Goal: Task Accomplishment & Management: Manage account settings

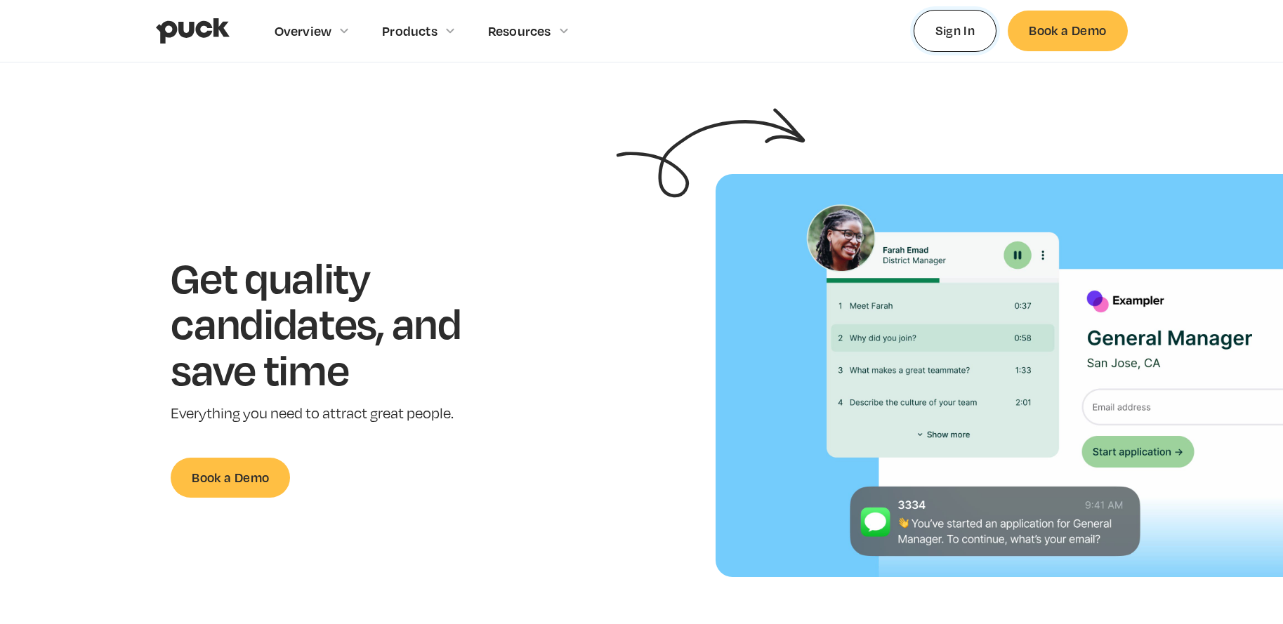
click at [959, 18] on link "Sign In" at bounding box center [956, 30] width 84 height 41
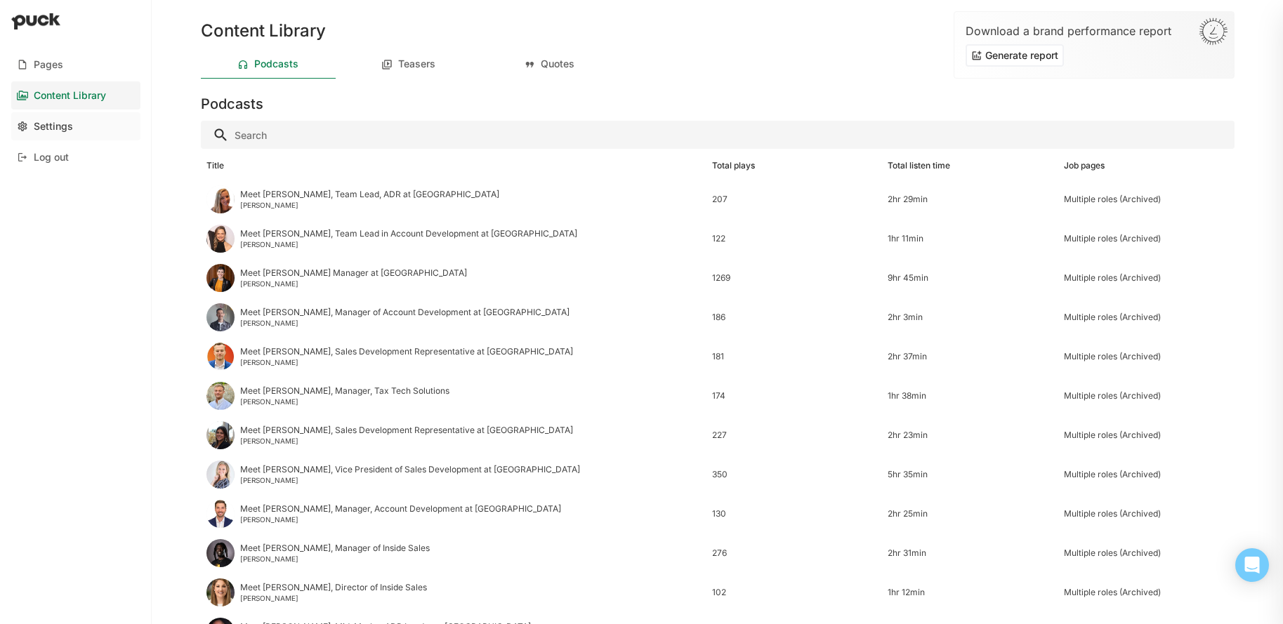
click at [74, 129] on link "Settings" at bounding box center [75, 126] width 129 height 28
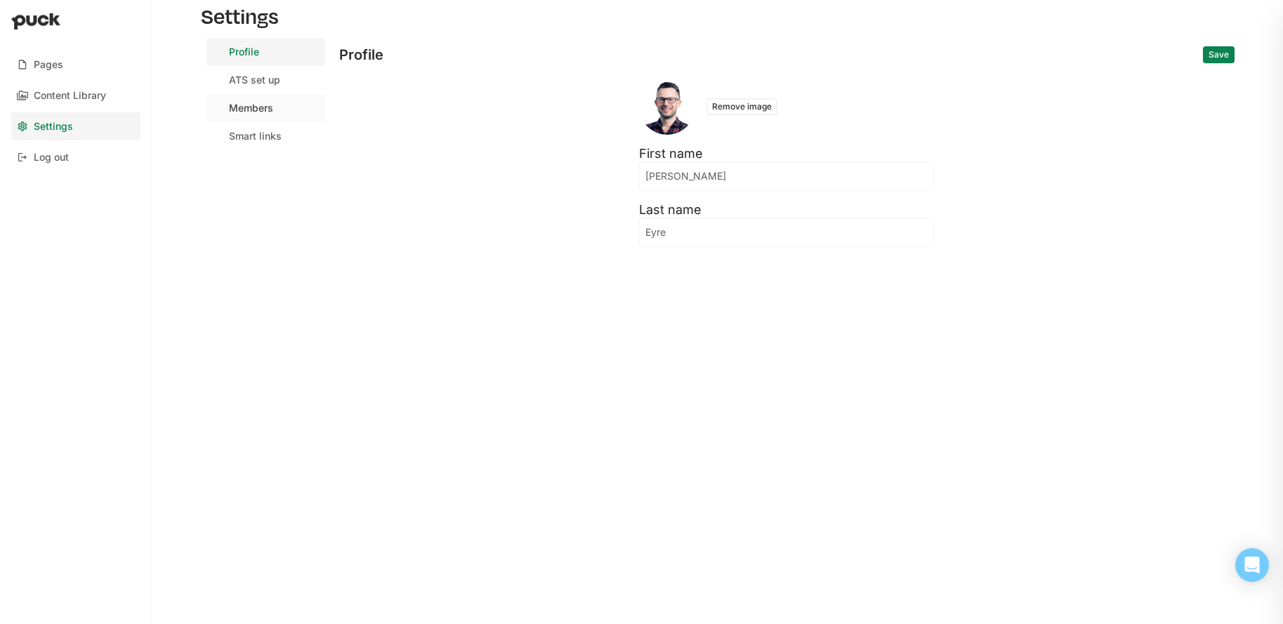
click at [261, 107] on div "Members" at bounding box center [251, 109] width 44 height 12
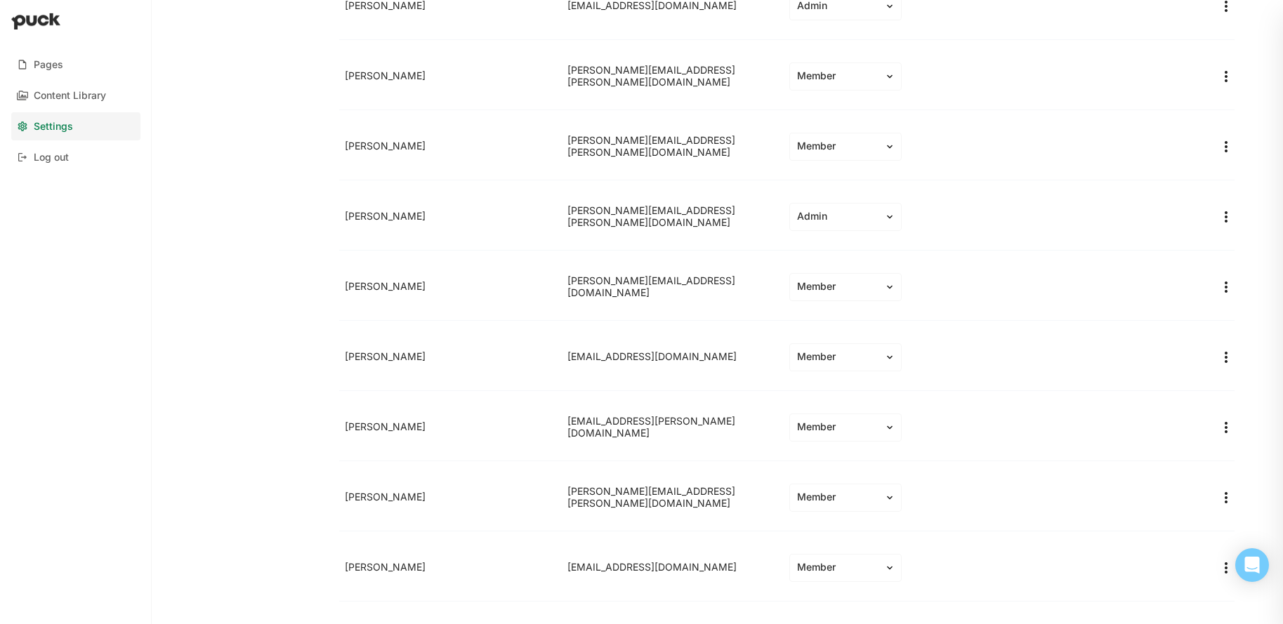
scroll to position [126, 0]
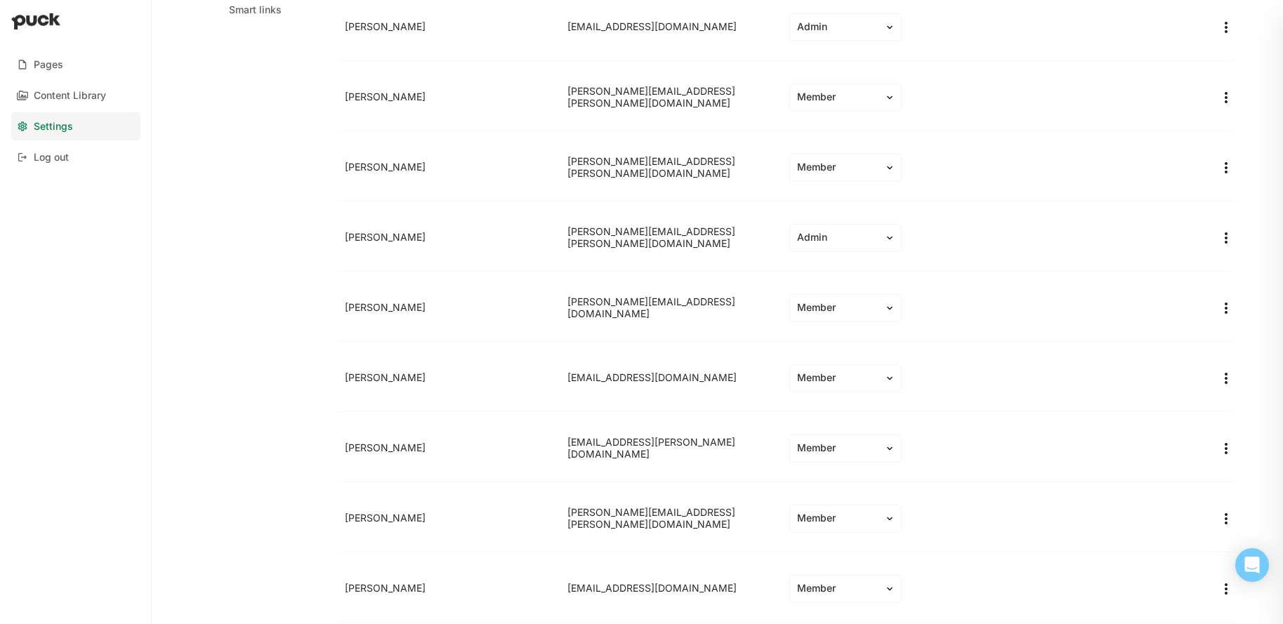
click at [1229, 171] on img "More options" at bounding box center [1226, 167] width 17 height 17
click at [1188, 196] on div "Remove team member" at bounding box center [1171, 202] width 104 height 12
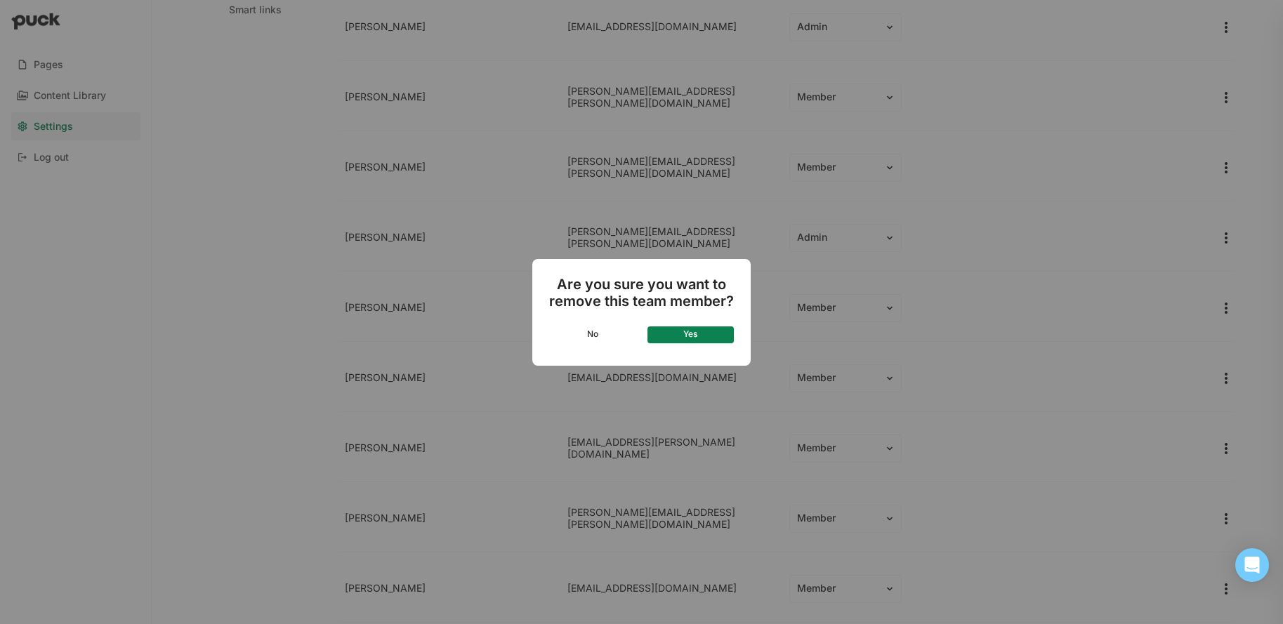
click at [703, 335] on button "Yes" at bounding box center [691, 335] width 87 height 17
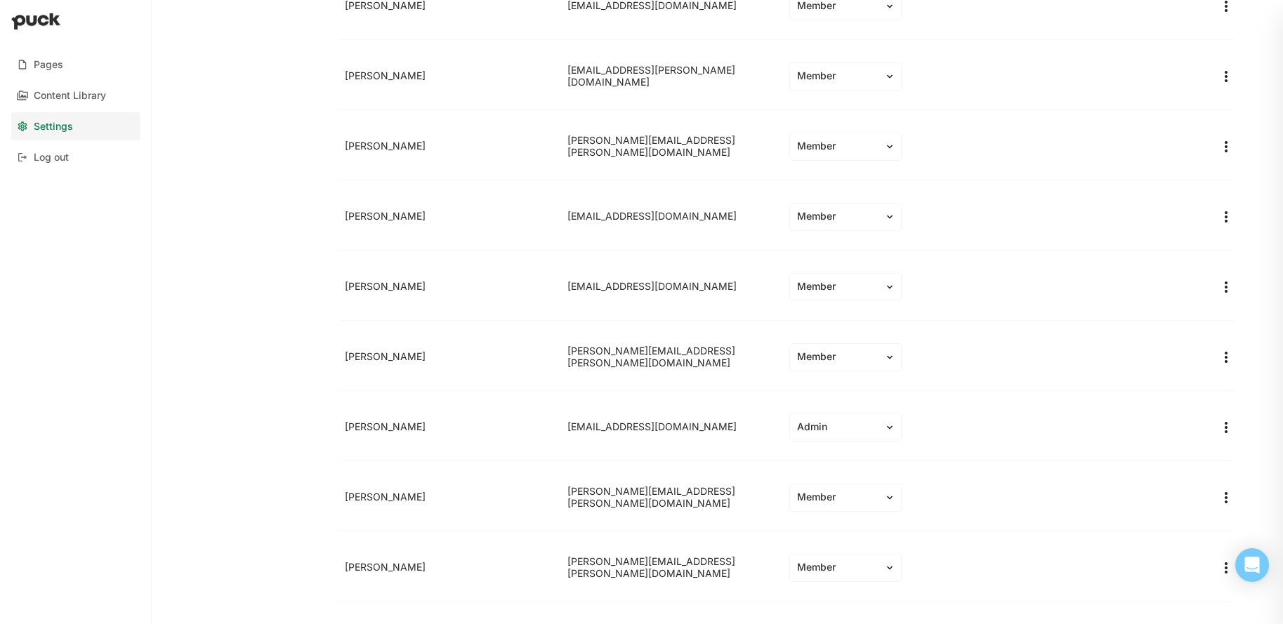
scroll to position [432, 0]
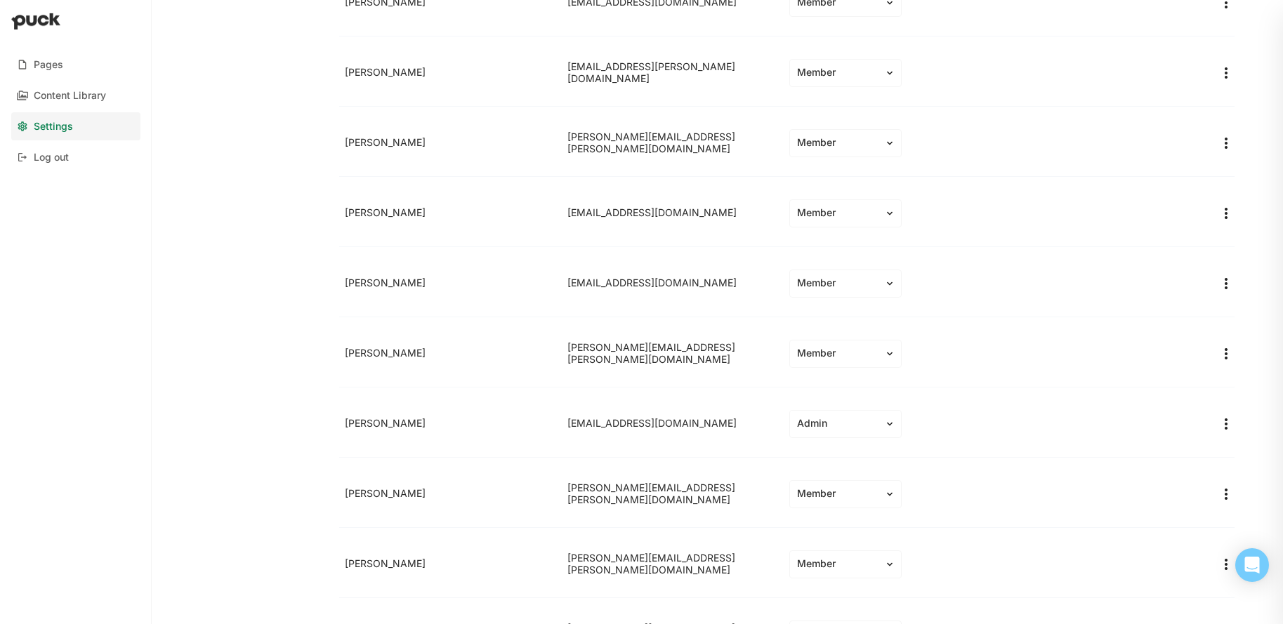
click at [1228, 140] on img "More options" at bounding box center [1226, 143] width 17 height 17
click at [1209, 169] on div "Remove team member" at bounding box center [1162, 177] width 132 height 28
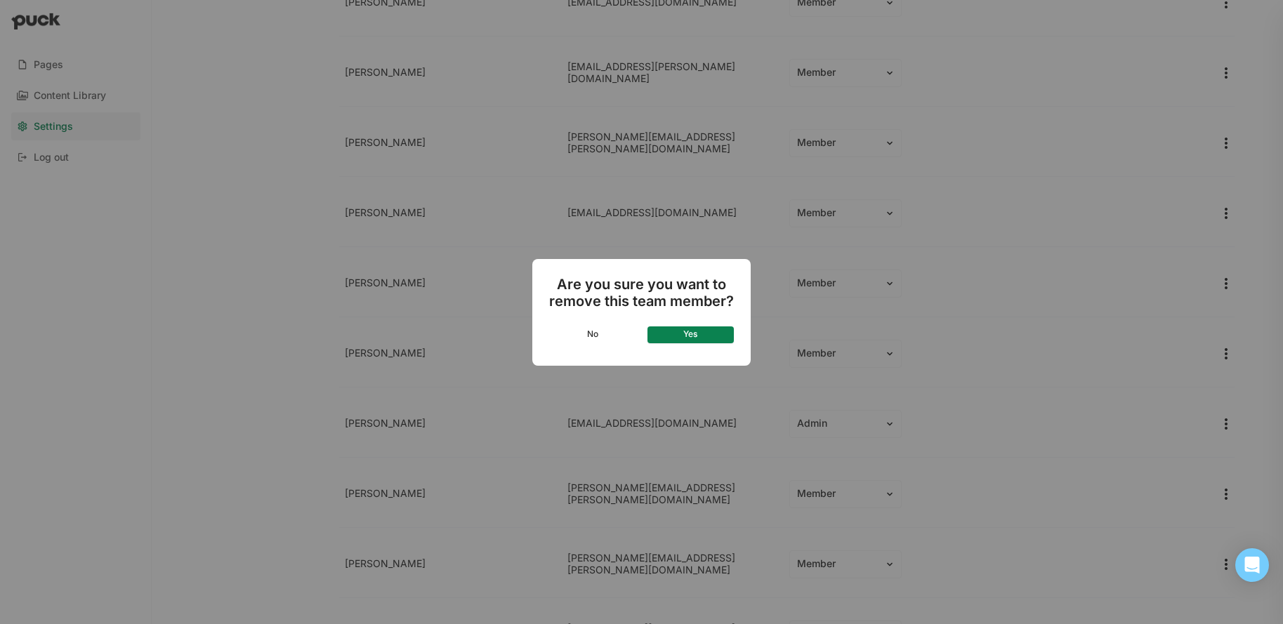
click at [714, 339] on button "Yes" at bounding box center [691, 335] width 87 height 17
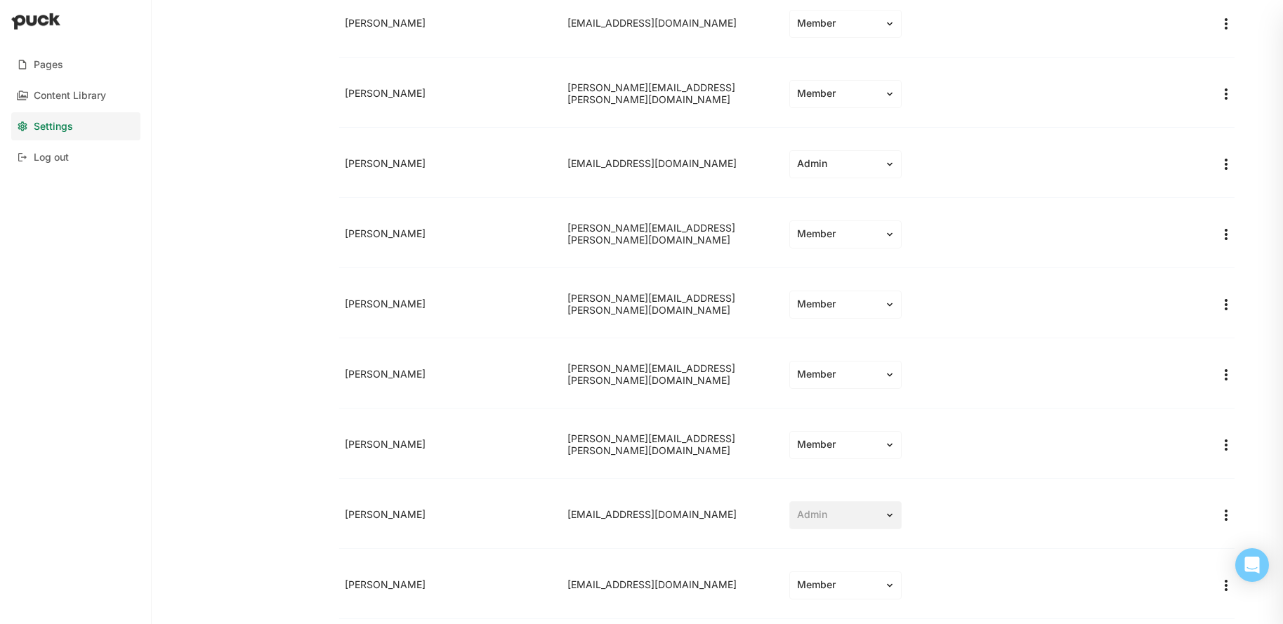
scroll to position [637, 0]
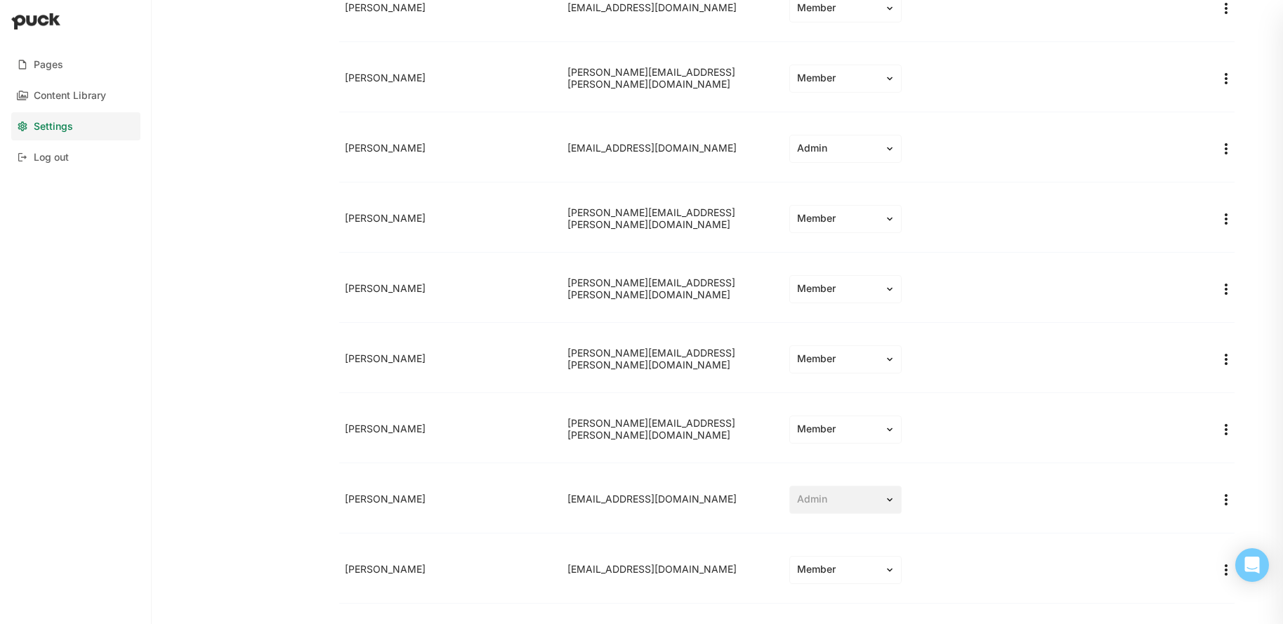
click at [1219, 79] on img "More options" at bounding box center [1226, 78] width 17 height 17
click at [1193, 112] on div "Remove team member" at bounding box center [1171, 113] width 104 height 12
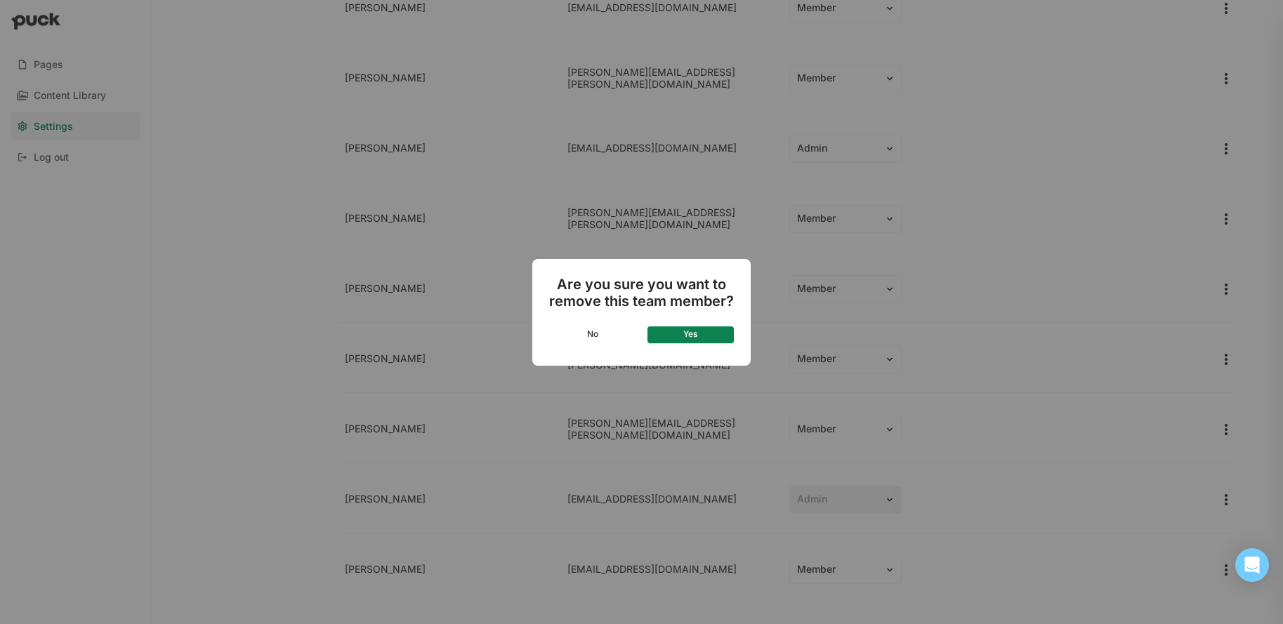
click at [681, 334] on button "Yes" at bounding box center [691, 335] width 87 height 17
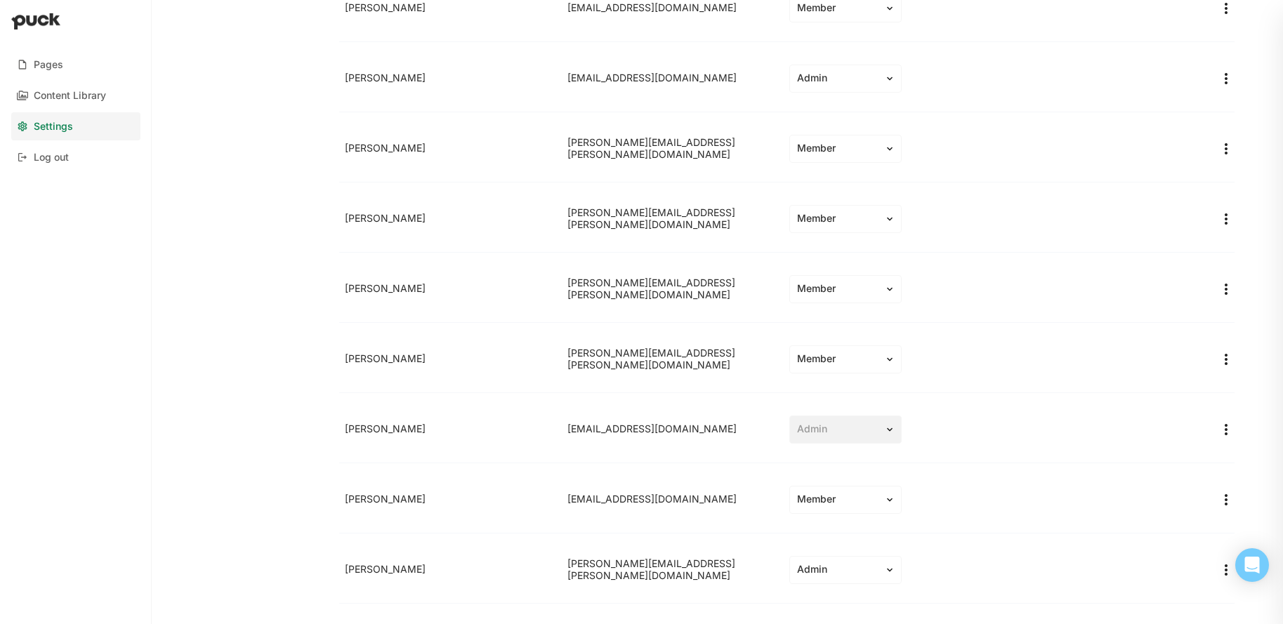
scroll to position [650, 0]
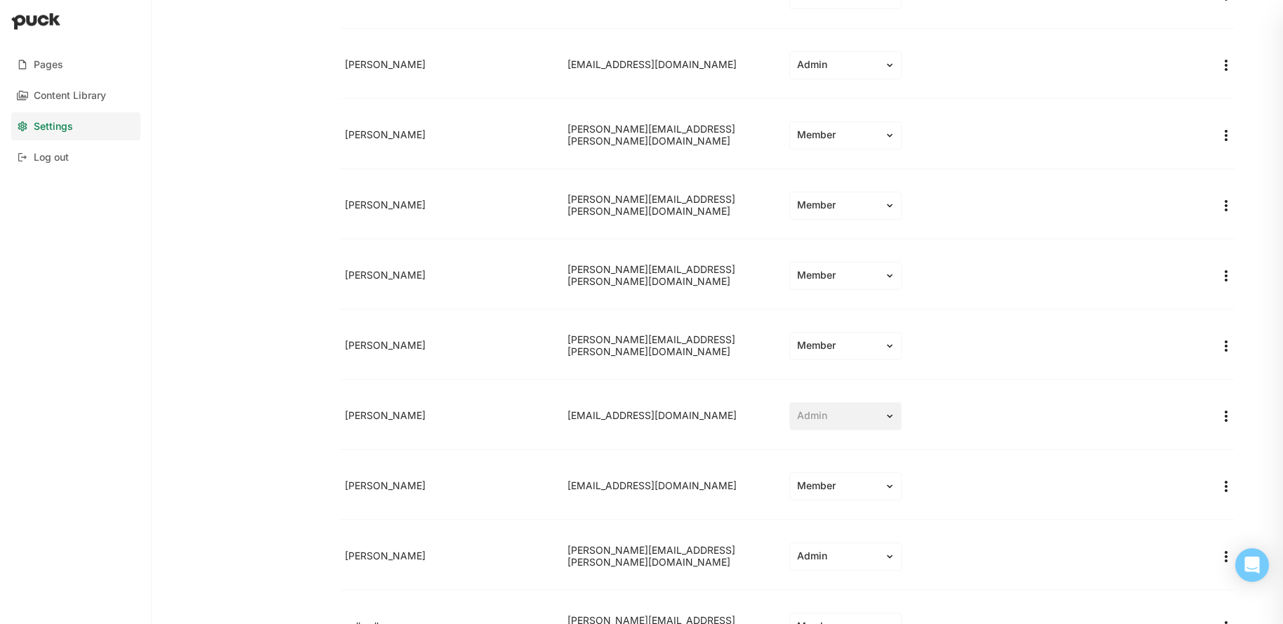
click at [1235, 133] on div "Settings Profile ATS set up Members Smart links Members Invite Name Email Role …" at bounding box center [718, 312] width 1056 height 624
click at [1222, 137] on img "More options" at bounding box center [1226, 135] width 17 height 17
click at [1196, 169] on div "Remove team member" at bounding box center [1171, 170] width 104 height 12
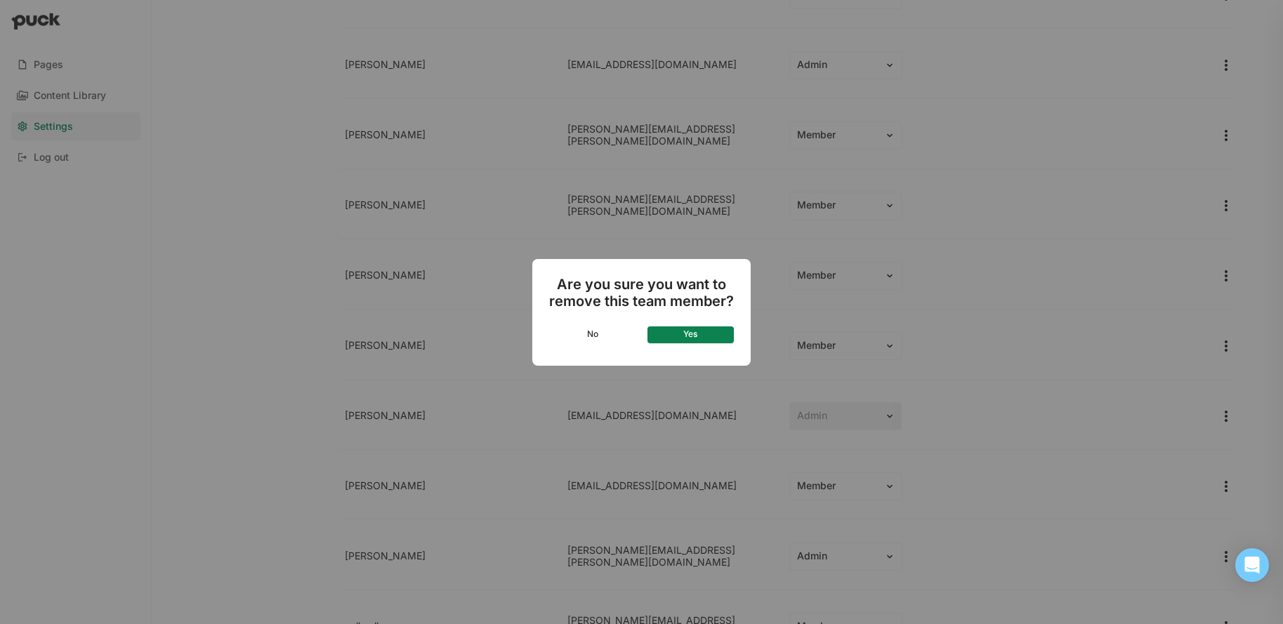
click at [707, 334] on button "Yes" at bounding box center [691, 335] width 87 height 17
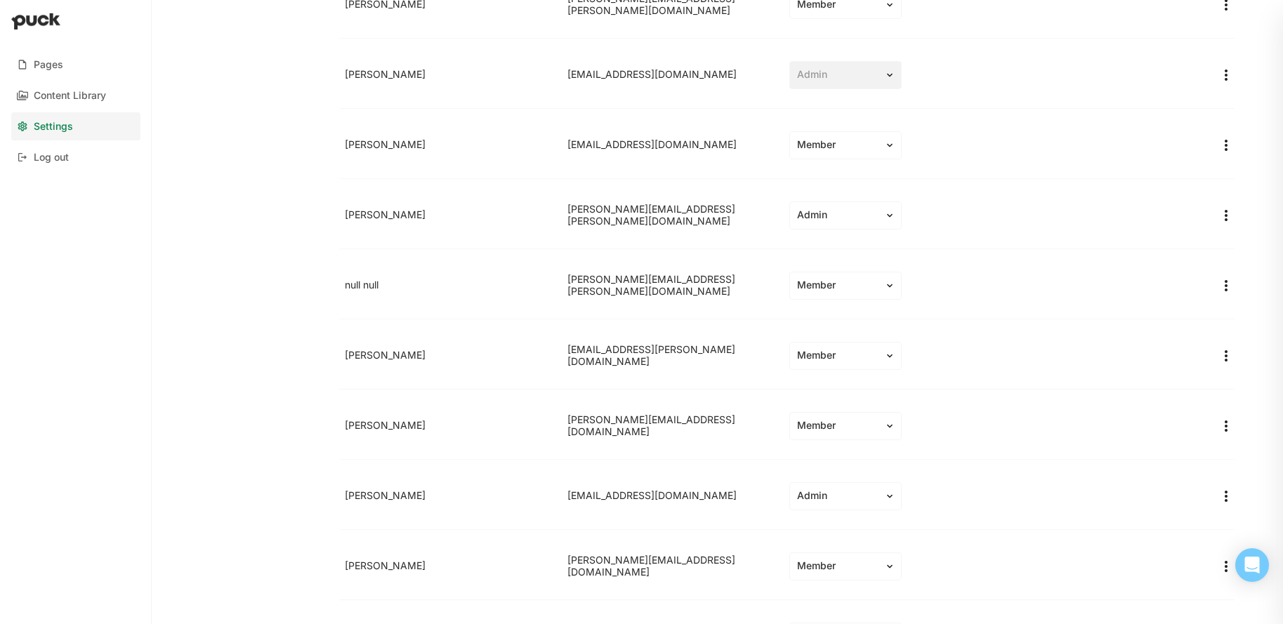
scroll to position [923, 0]
click at [1224, 214] on img "More options" at bounding box center [1226, 214] width 17 height 17
click at [1197, 243] on div "Remove team member" at bounding box center [1171, 248] width 104 height 12
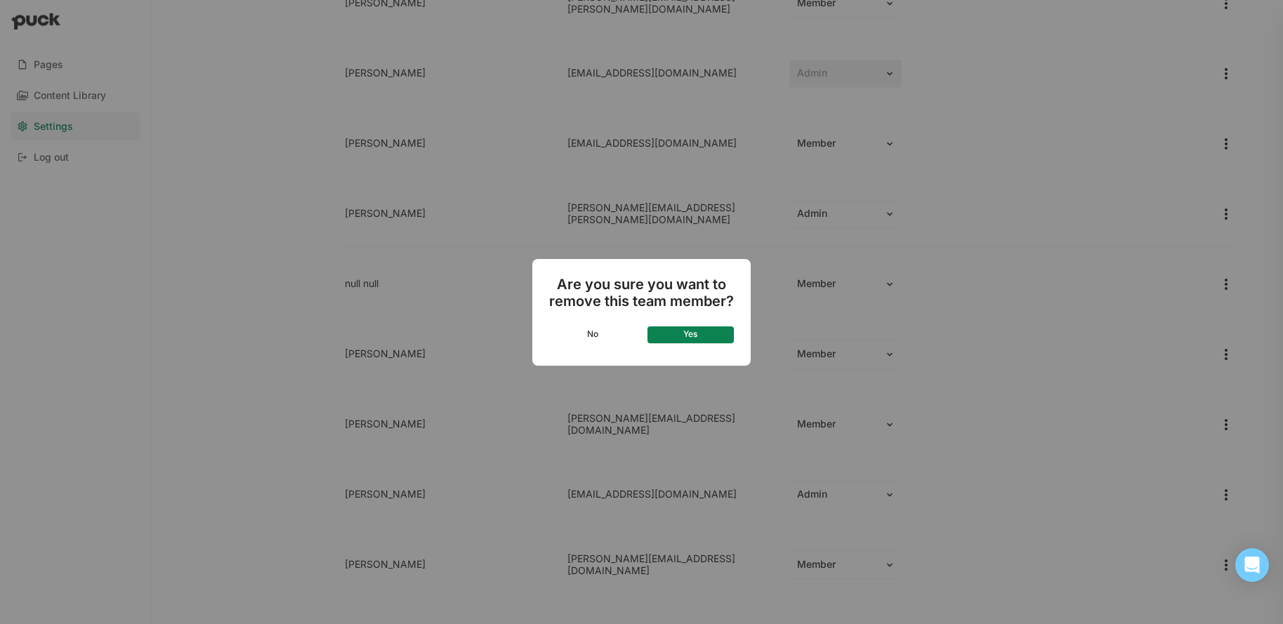
click at [726, 334] on button "Yes" at bounding box center [691, 335] width 87 height 17
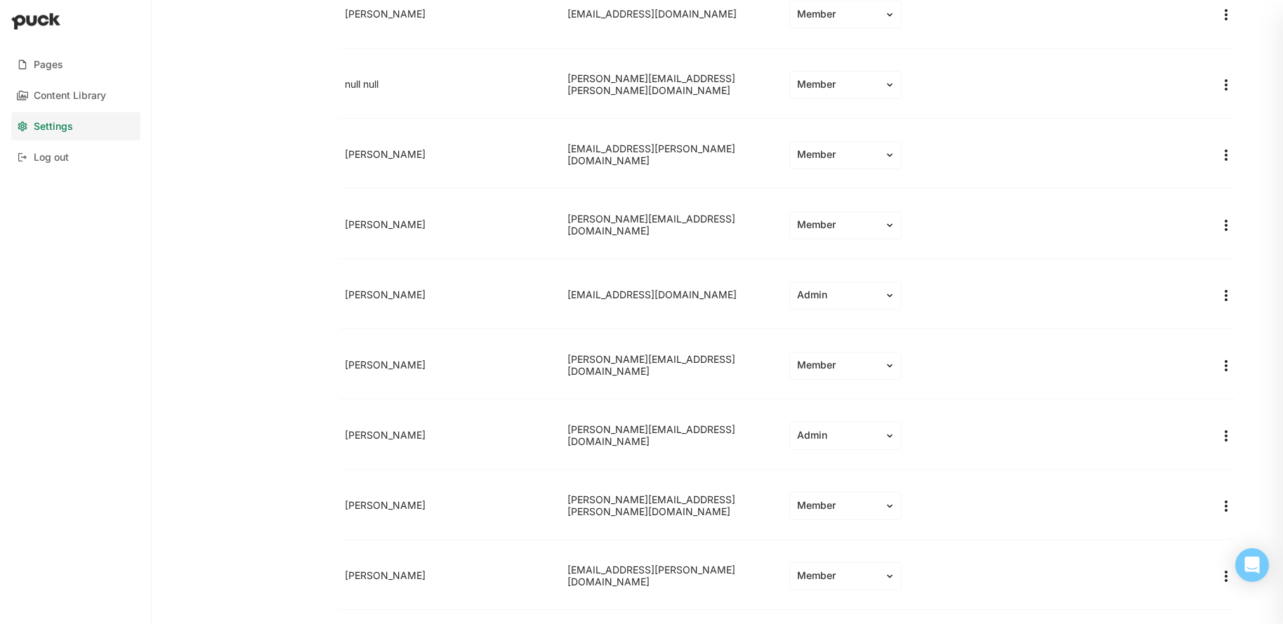
scroll to position [1056, 0]
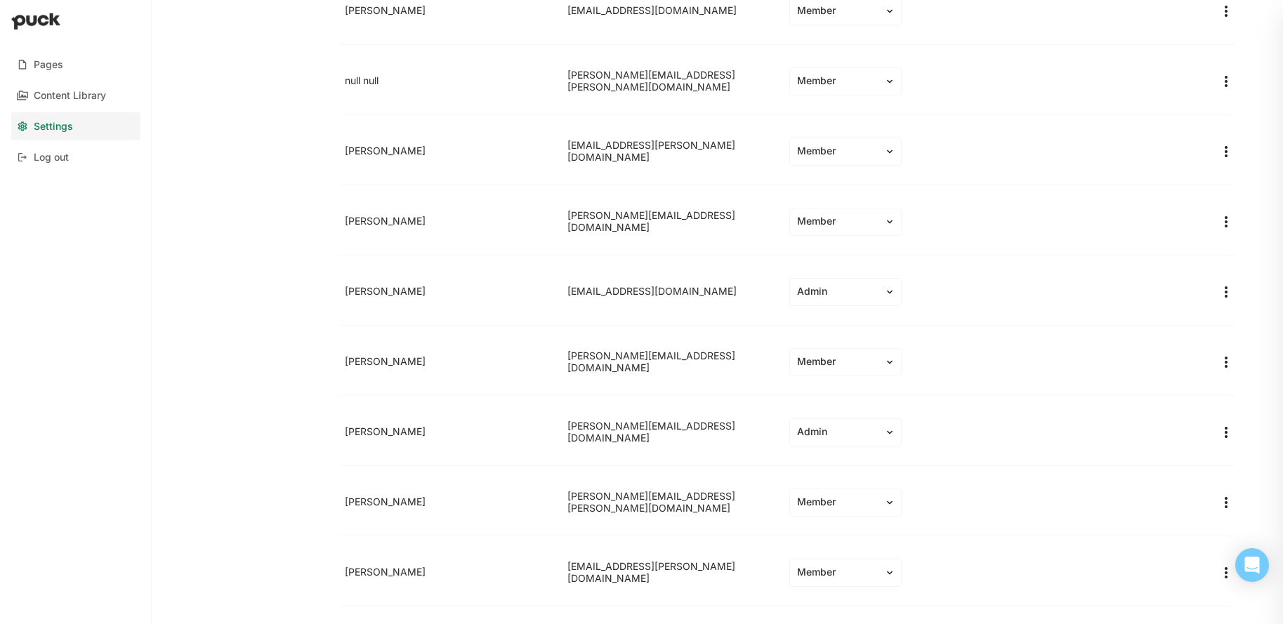
click at [1225, 291] on img "More options" at bounding box center [1226, 292] width 17 height 17
click at [1199, 321] on div "Remove team member" at bounding box center [1171, 326] width 104 height 12
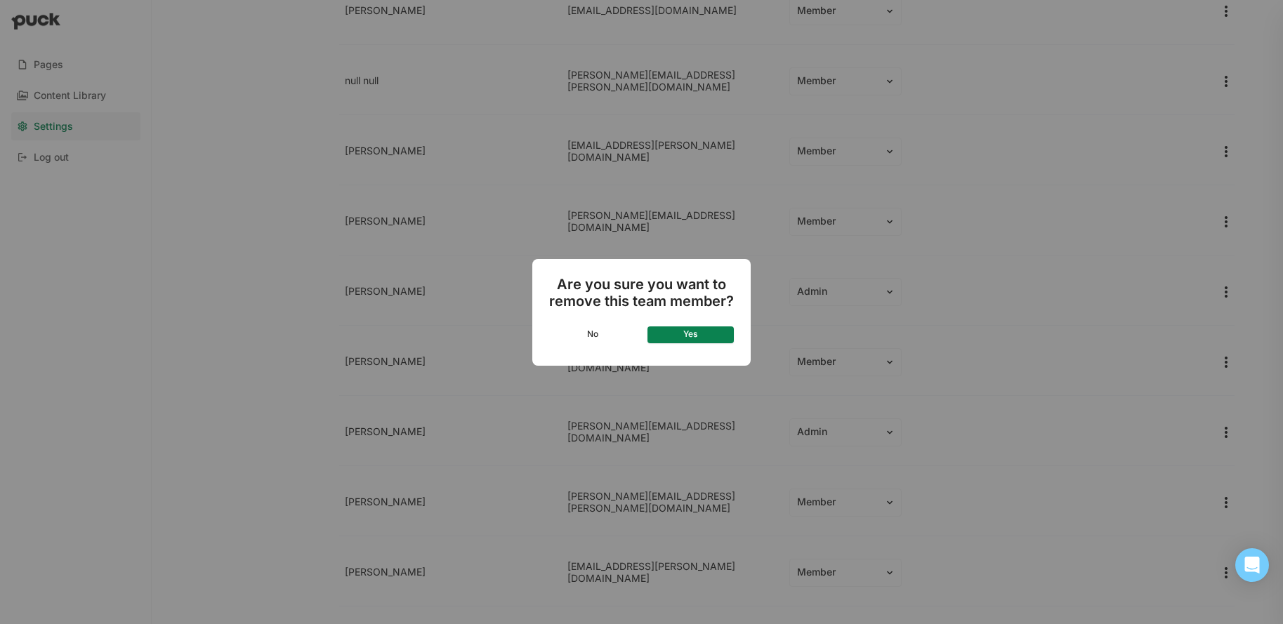
click at [683, 328] on button "Yes" at bounding box center [691, 335] width 87 height 17
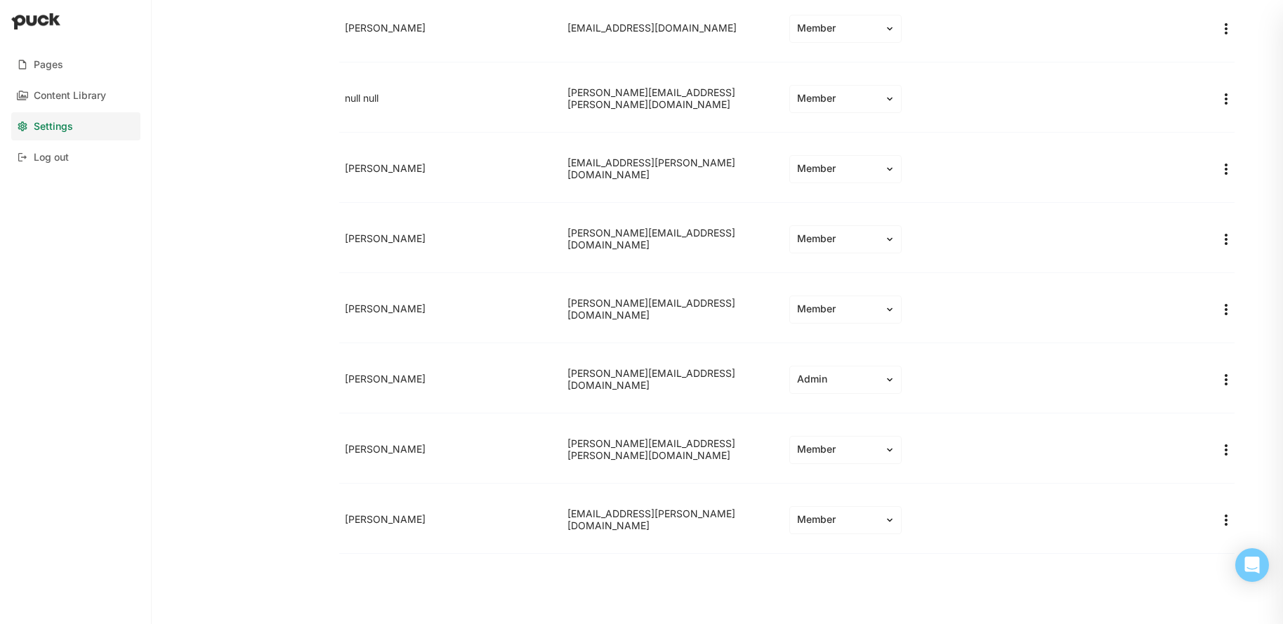
scroll to position [0, 0]
